Goal: Task Accomplishment & Management: Manage account settings

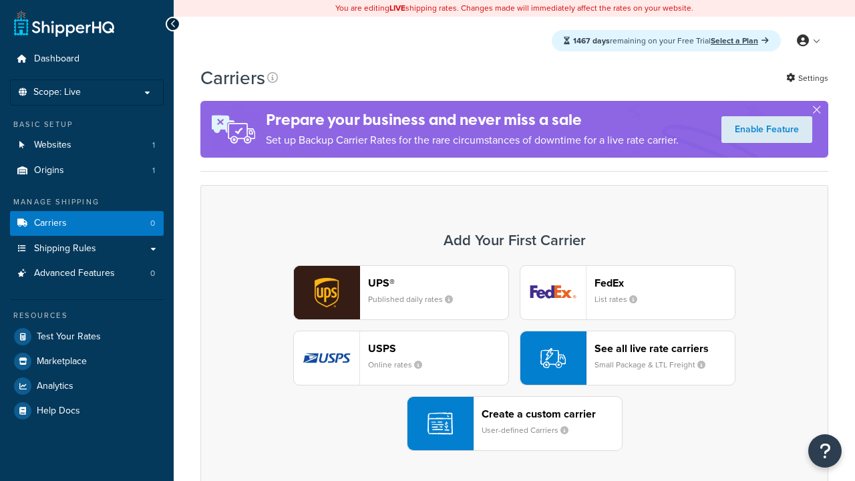
click at [514, 358] on div "UPS® Published daily rates FedEx List rates USPS Online rates See all live rate…" at bounding box center [514, 358] width 600 height 186
click at [514, 423] on div "Create a custom carrier User-defined Carriers" at bounding box center [551, 423] width 140 height 32
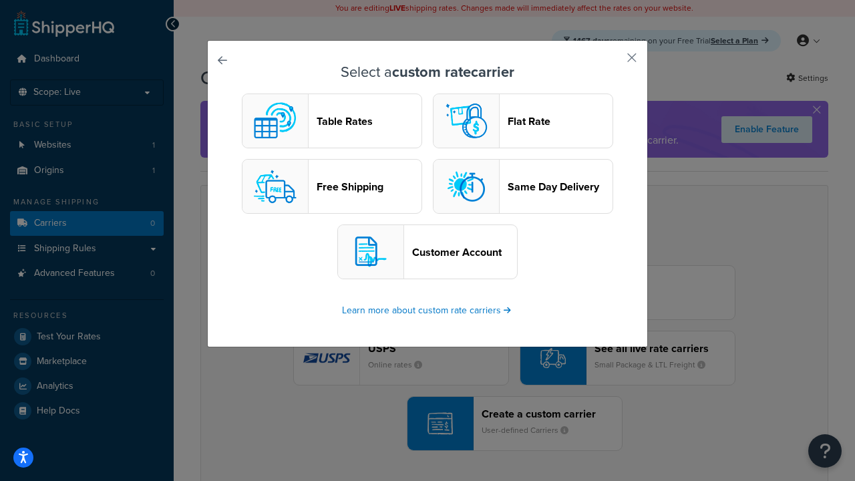
click at [332, 121] on header "Table Rates" at bounding box center [368, 121] width 105 height 13
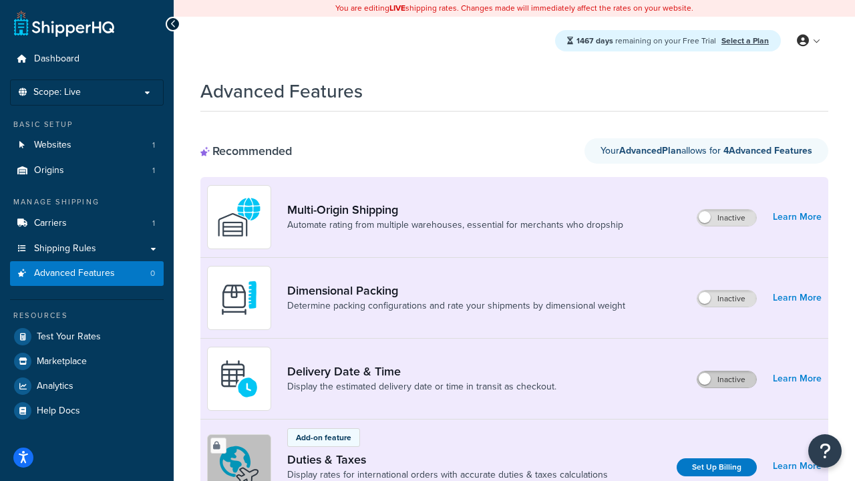
click at [726, 371] on label "Inactive" at bounding box center [726, 379] width 59 height 16
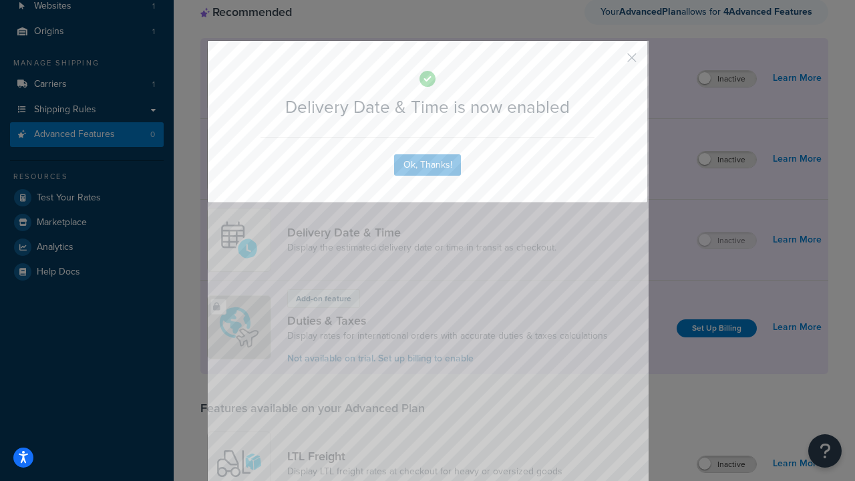
click at [612, 61] on button "button" at bounding box center [611, 62] width 3 height 3
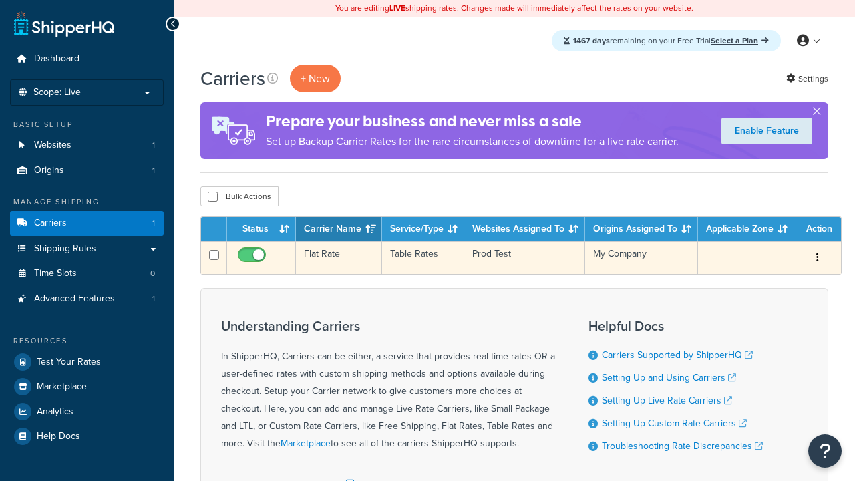
click at [338, 258] on td "Flat Rate" at bounding box center [339, 257] width 86 height 33
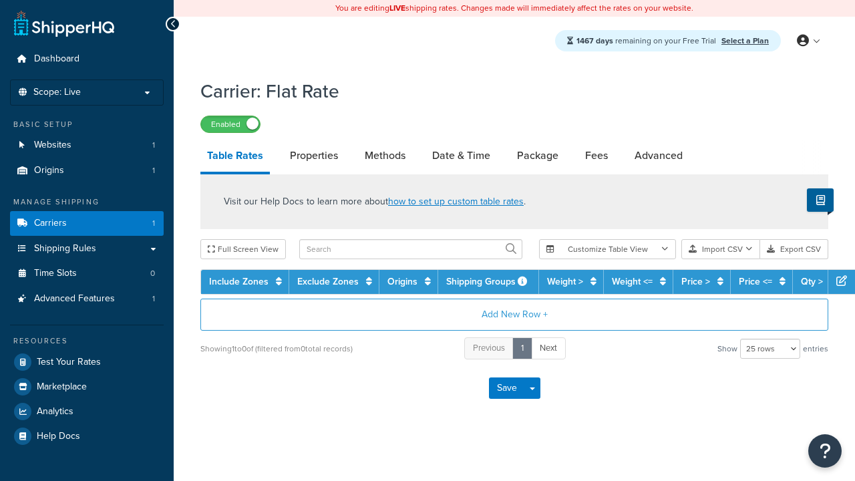
select select "25"
click at [461, 156] on link "Date & Time" at bounding box center [460, 156] width 71 height 32
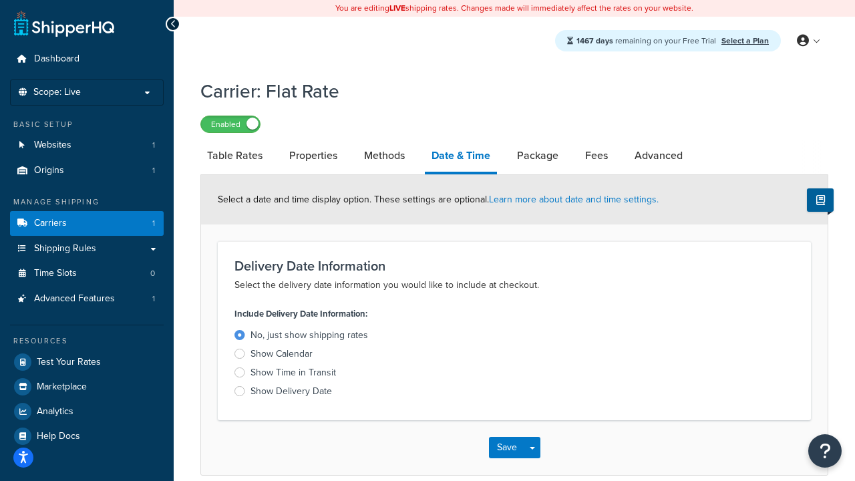
click at [281, 356] on div "Show Calendar" at bounding box center [281, 353] width 62 height 13
click at [0, 0] on input "Show Calendar" at bounding box center [0, 0] width 0 height 0
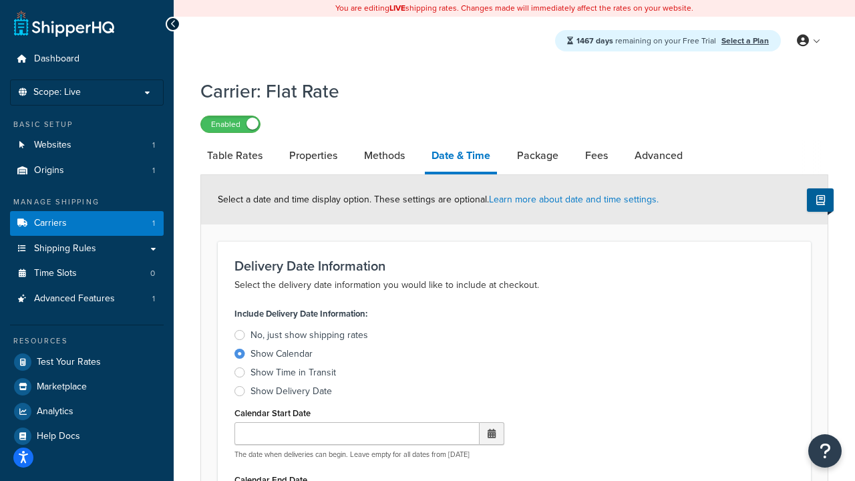
click at [281, 356] on div "Show Calendar" at bounding box center [281, 353] width 62 height 13
click at [0, 0] on input "Show Calendar" at bounding box center [0, 0] width 0 height 0
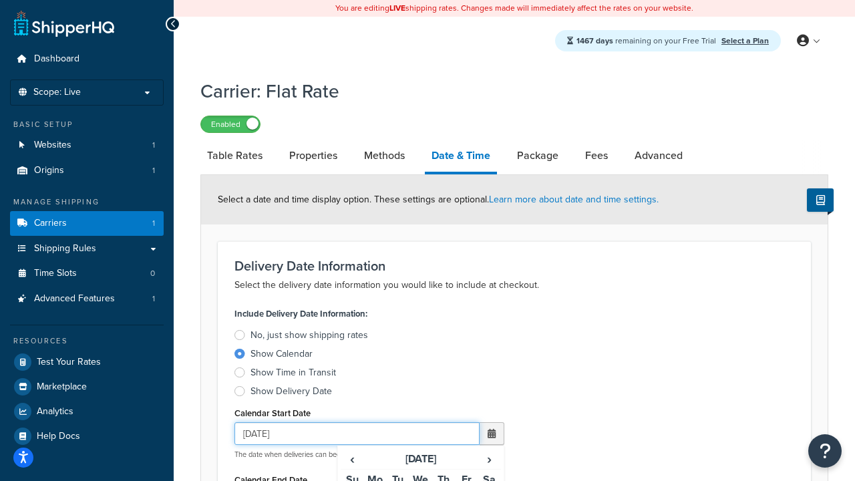
type input "07/29/2025"
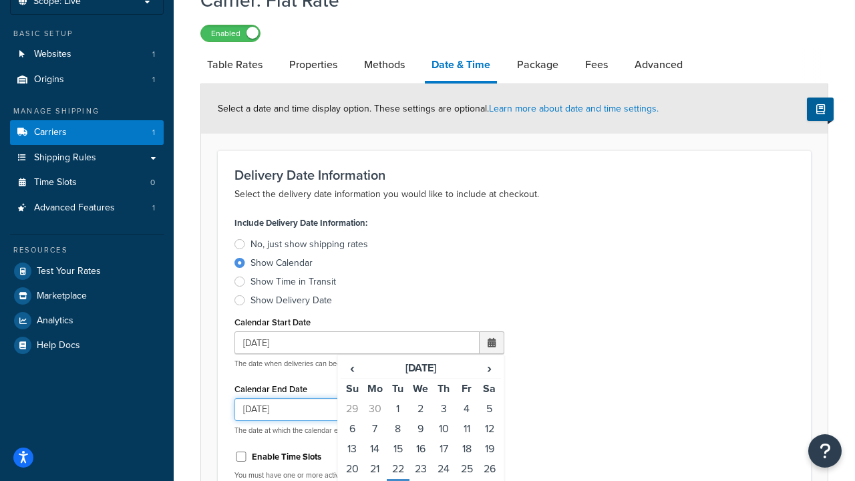
type input "07/29/2026"
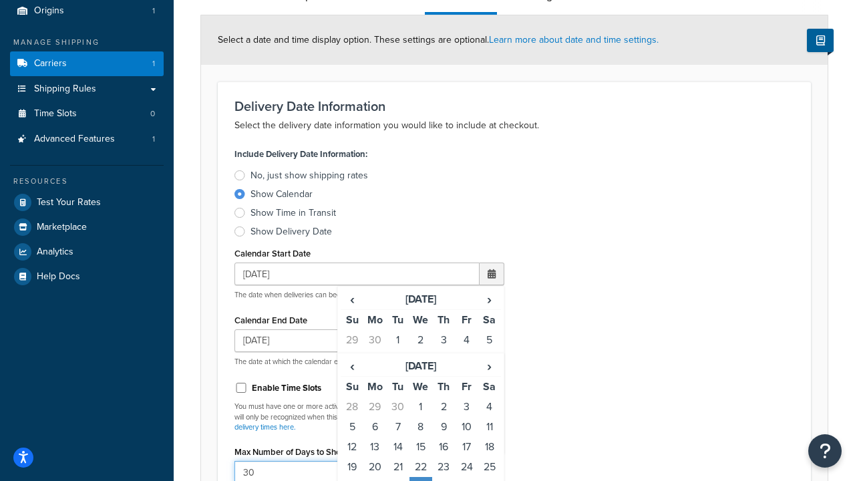
type input "30"
type input "11:00 AM"
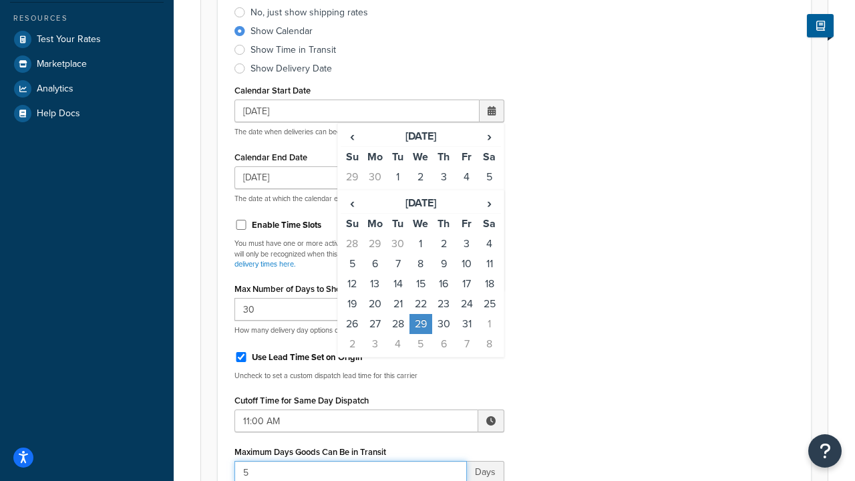
type input "5"
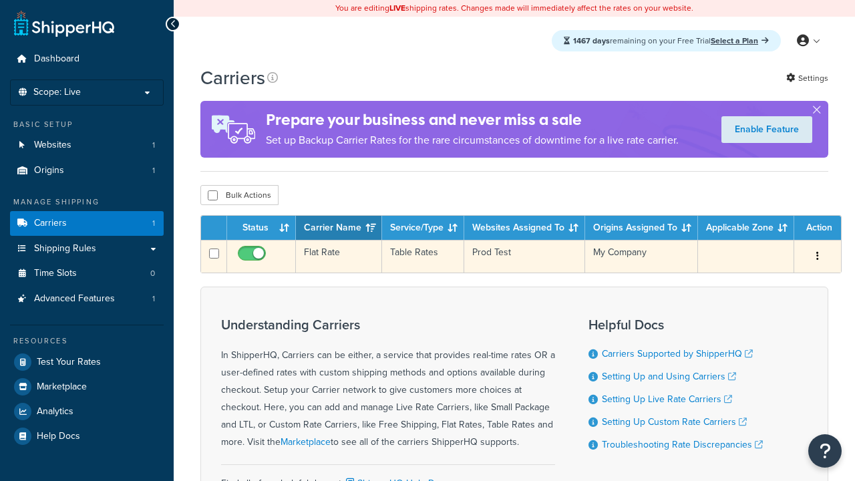
click at [338, 258] on td "Flat Rate" at bounding box center [339, 256] width 86 height 33
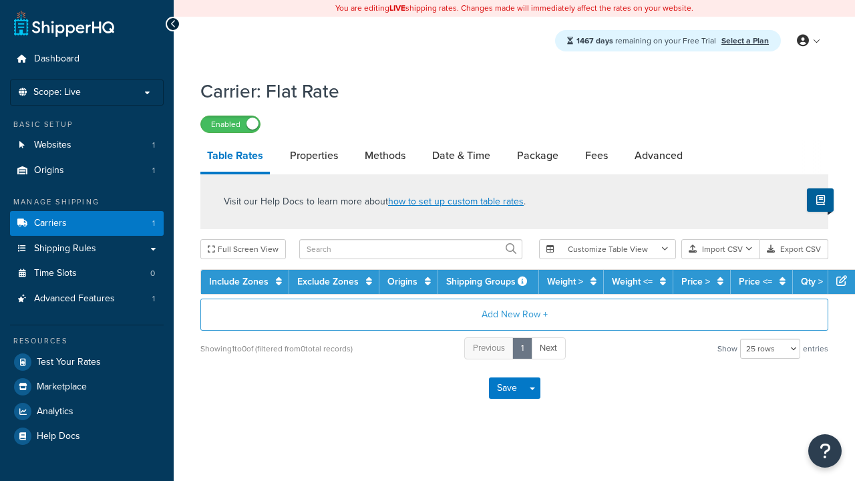
select select "25"
click at [461, 156] on link "Date & Time" at bounding box center [460, 156] width 71 height 32
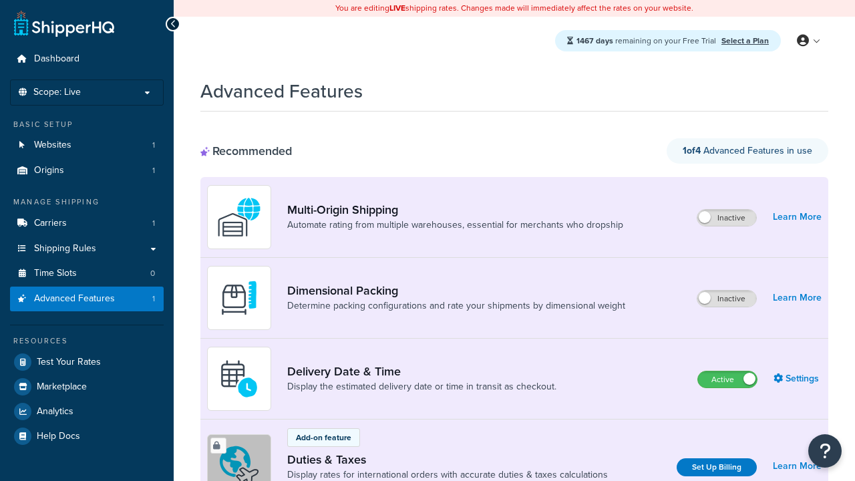
scroll to position [371, 0]
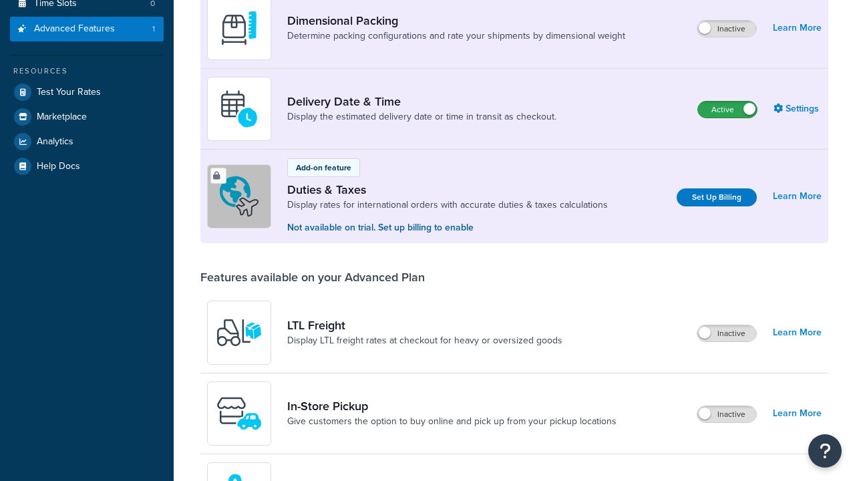
click at [727, 101] on label "Active" at bounding box center [727, 109] width 59 height 16
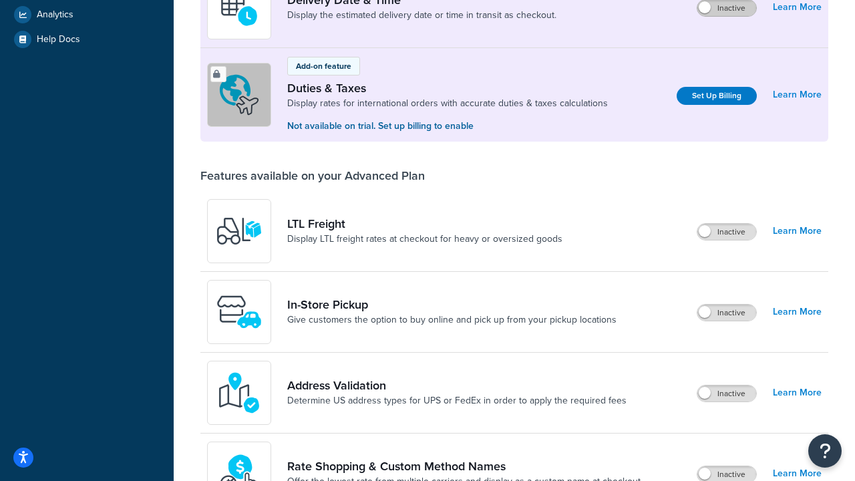
scroll to position [346, 0]
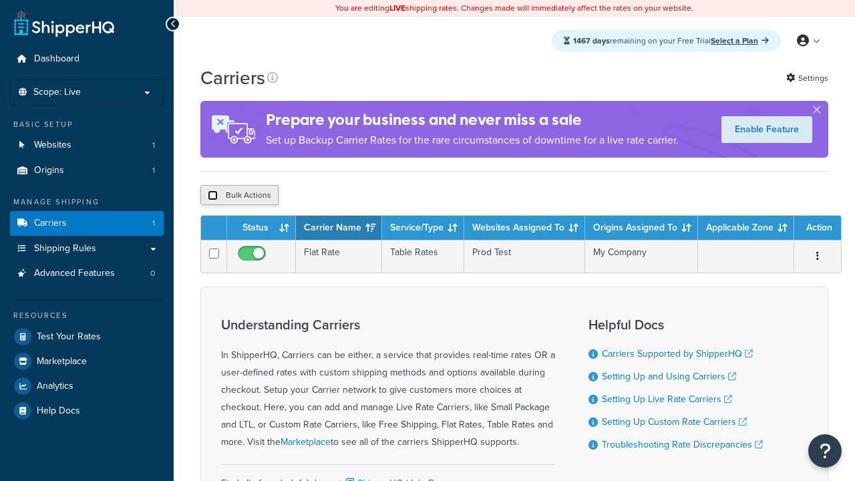
click at [212, 197] on input "checkbox" at bounding box center [213, 195] width 10 height 10
checkbox input "true"
click at [0, 0] on button "Delete" at bounding box center [0, 0] width 0 height 0
